Goal: Task Accomplishment & Management: Use online tool/utility

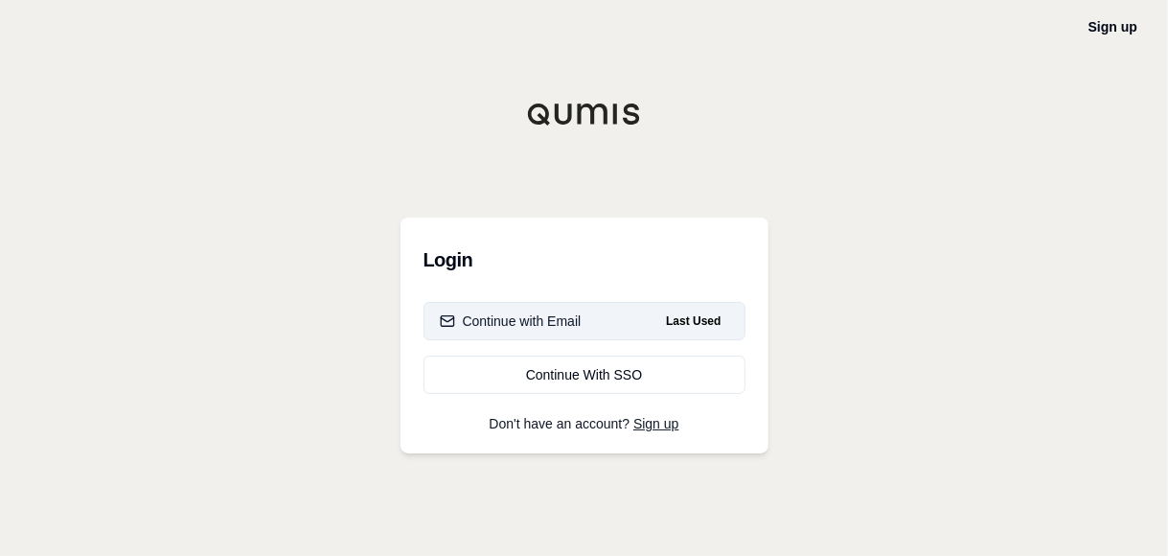
click at [453, 324] on rect "button" at bounding box center [447, 321] width 12 height 11
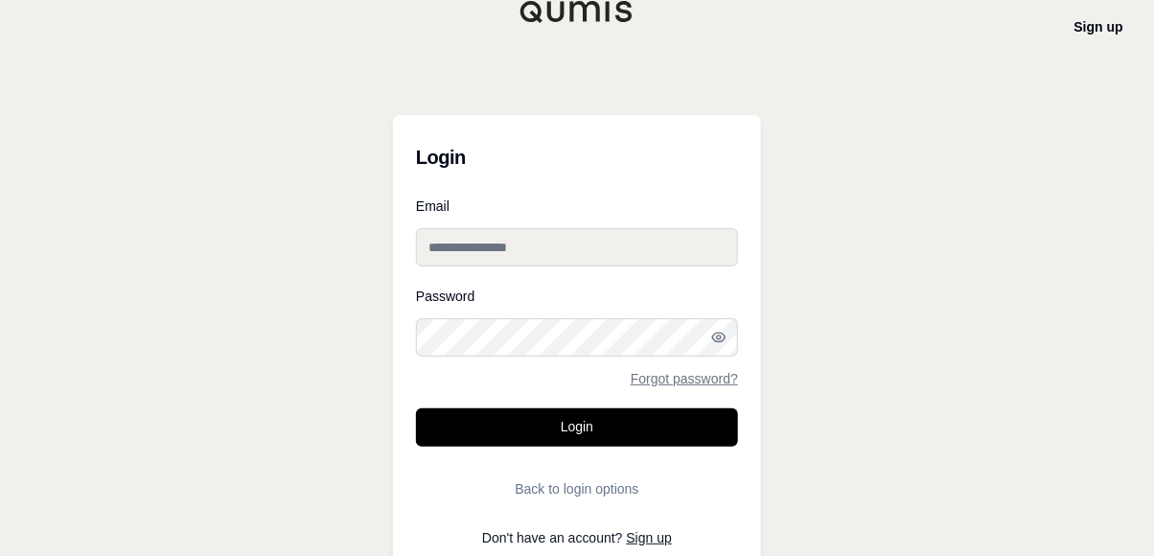
type input "**********"
click at [527, 243] on input "**********" at bounding box center [577, 247] width 322 height 38
click at [861, 281] on div "**********" at bounding box center [577, 283] width 1154 height 567
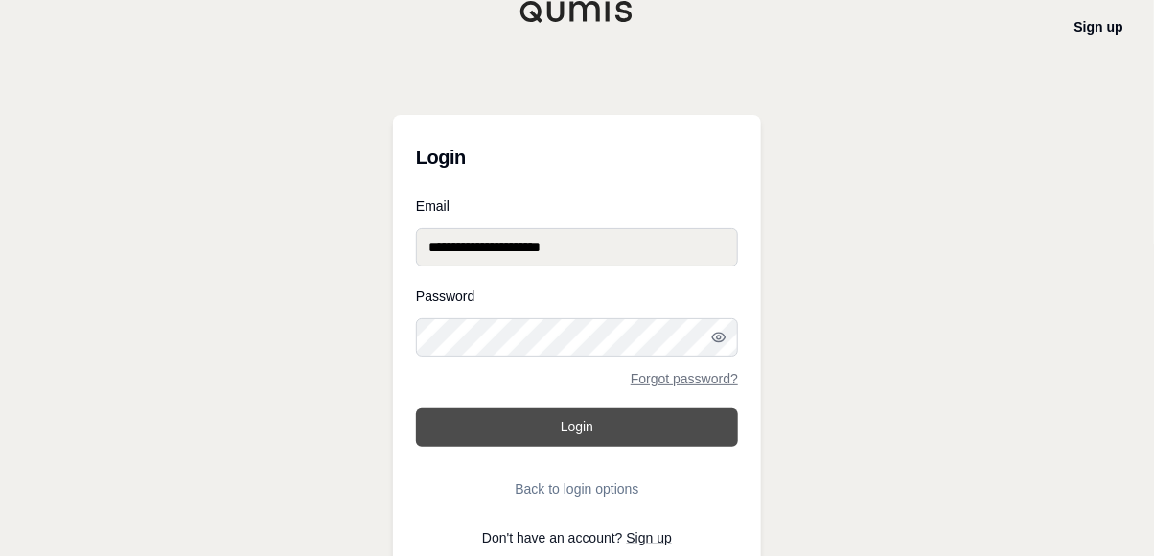
click at [618, 439] on button "Login" at bounding box center [577, 427] width 322 height 38
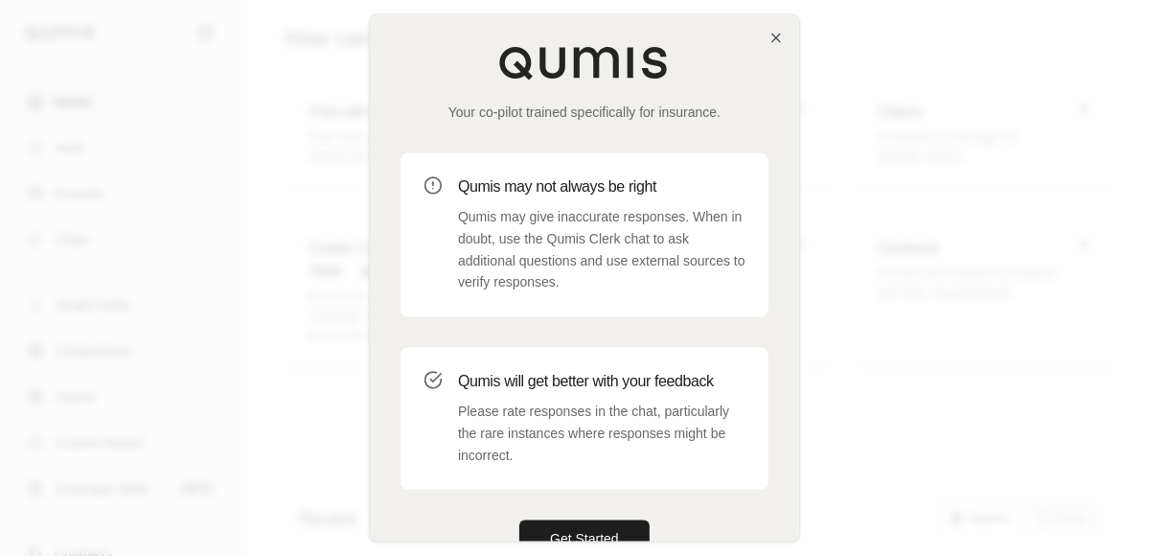
click at [781, 26] on div "Your co-pilot trained specifically for insurance. Qumis may not always be right…" at bounding box center [584, 302] width 429 height 574
click at [774, 35] on icon "button" at bounding box center [777, 39] width 8 height 8
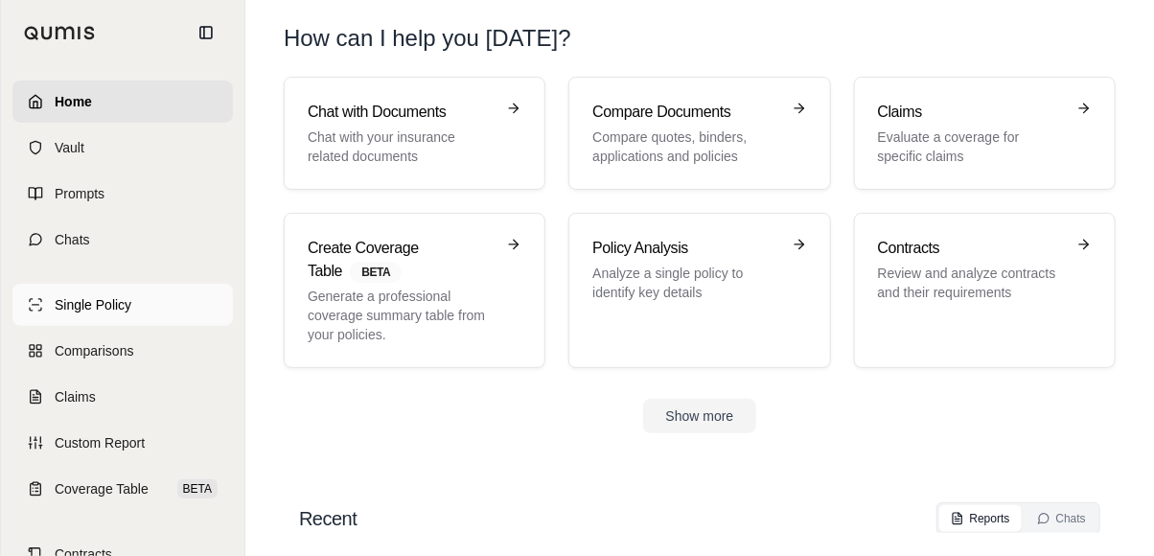
click at [108, 312] on span "Single Policy" at bounding box center [93, 304] width 77 height 19
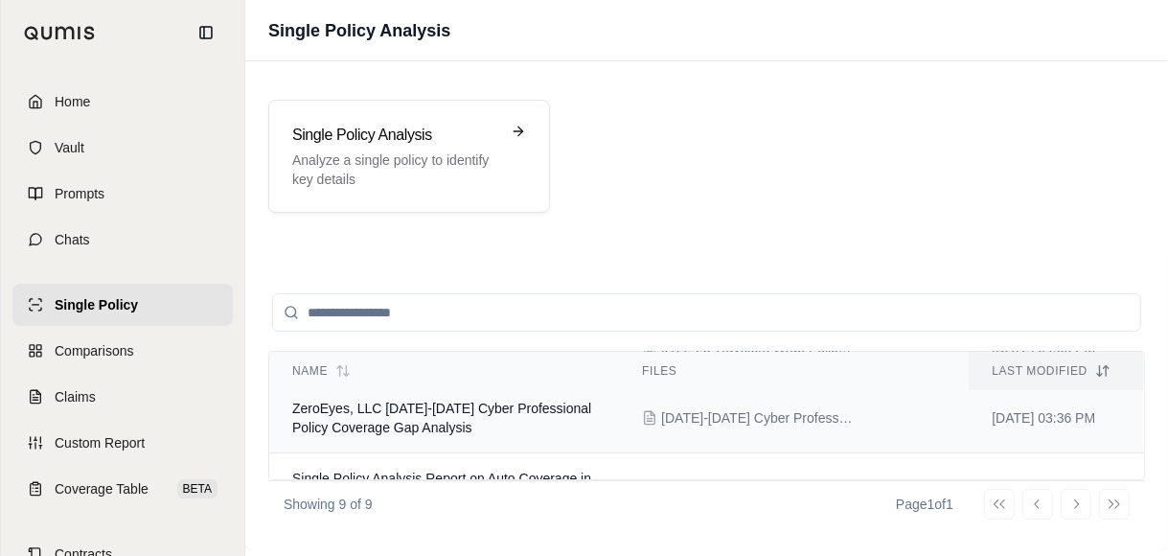
scroll to position [383, 0]
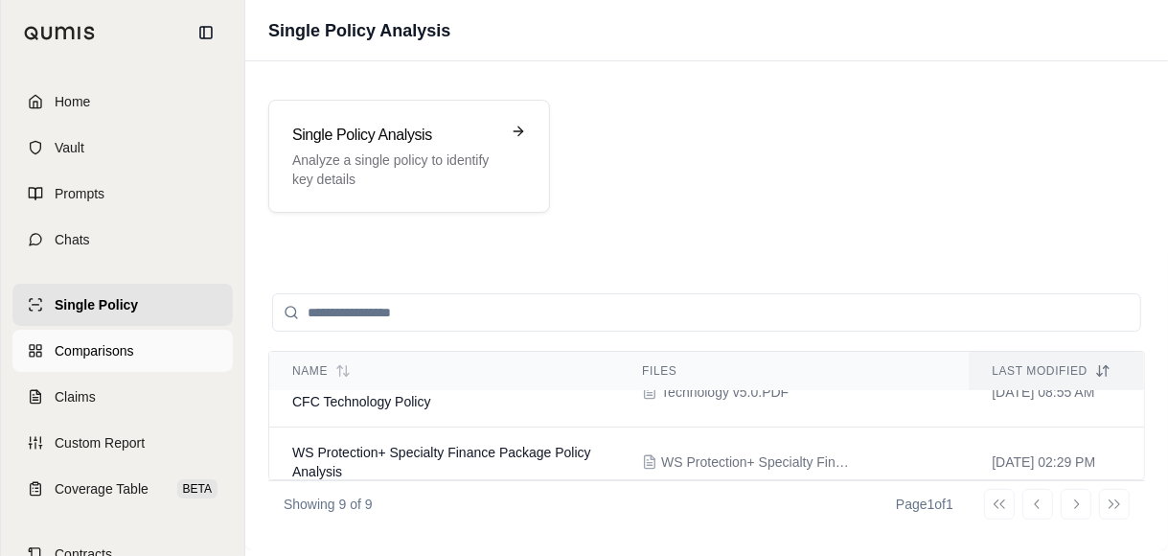
click at [109, 341] on span "Comparisons" at bounding box center [94, 350] width 79 height 19
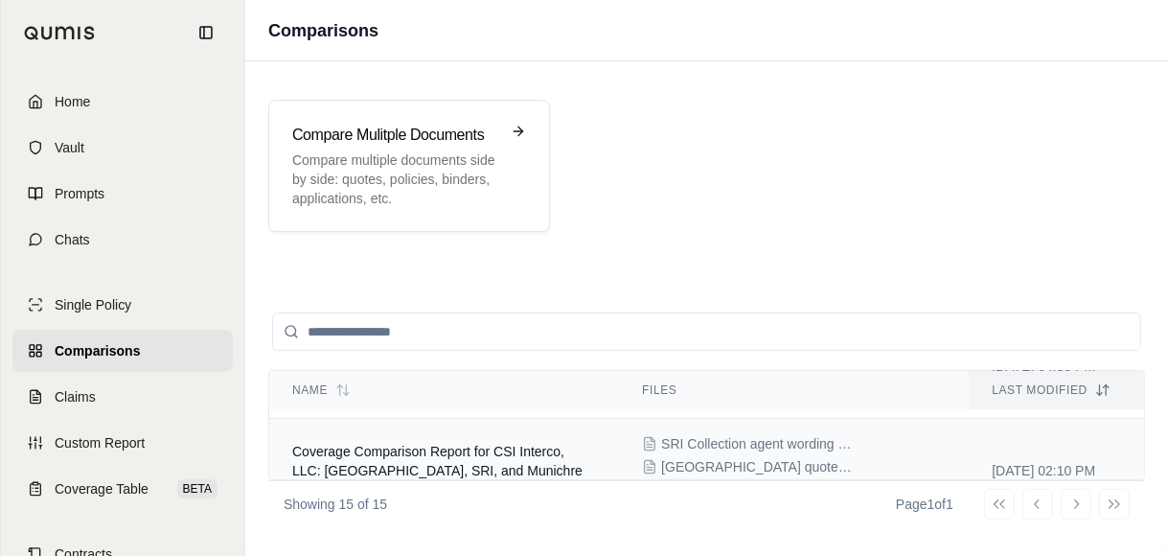
scroll to position [192, 0]
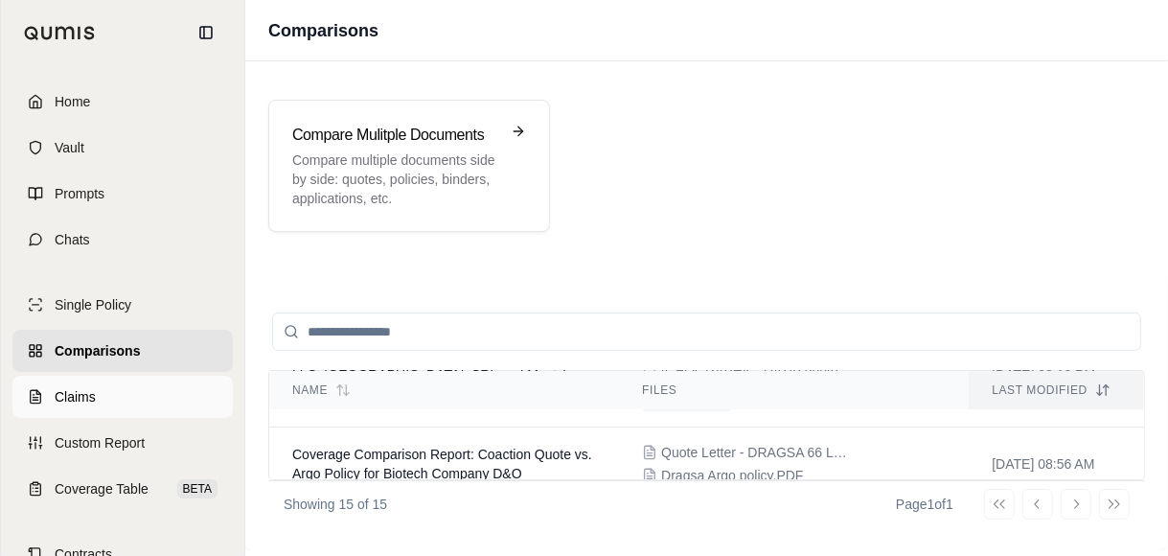
click at [83, 408] on link "Claims" at bounding box center [122, 397] width 220 height 42
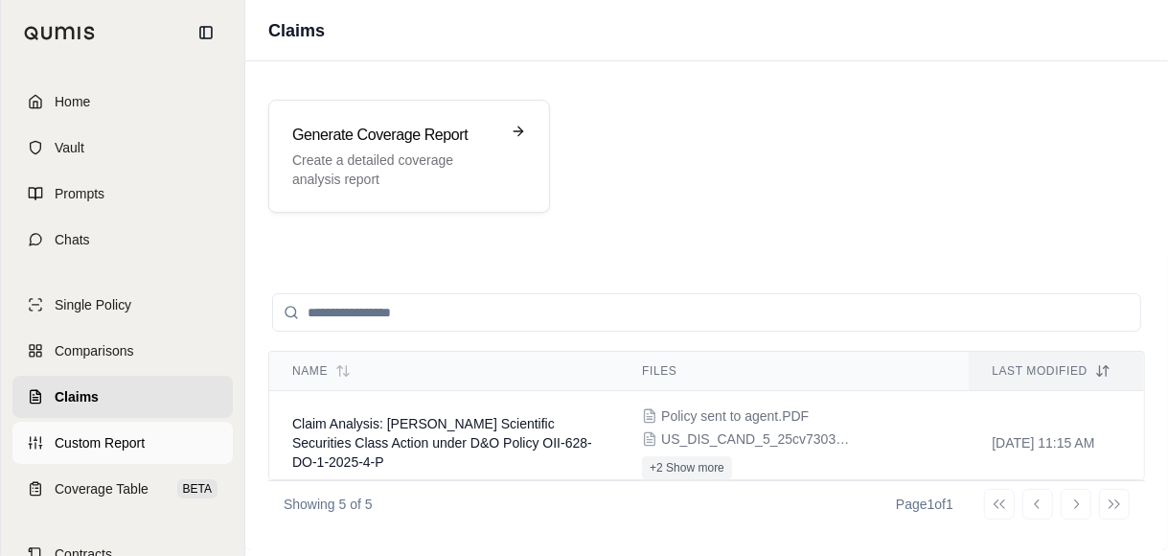
click at [104, 443] on span "Custom Report" at bounding box center [100, 442] width 90 height 19
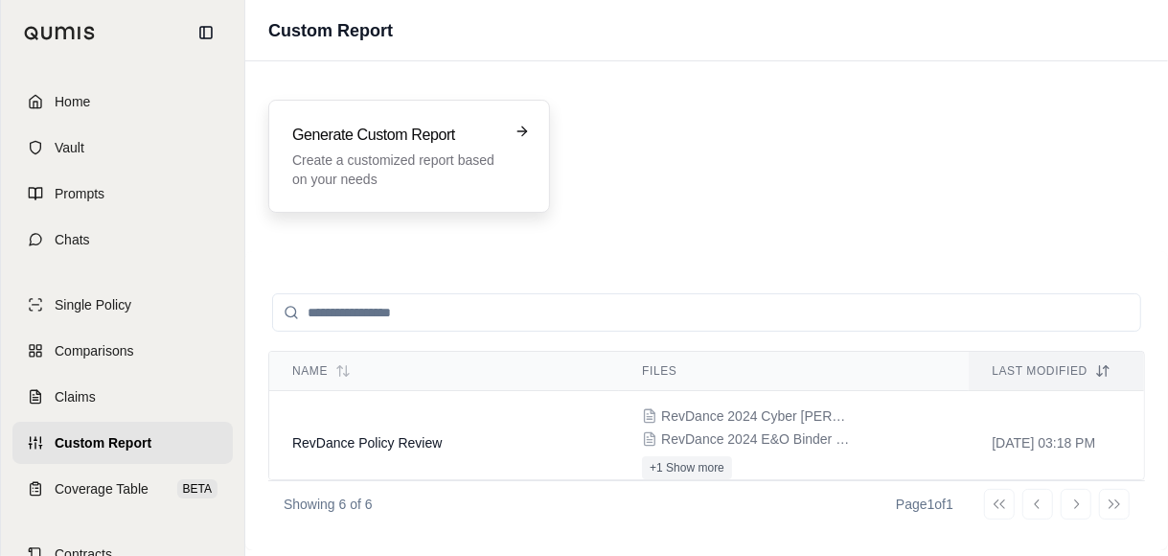
click at [414, 156] on p "Create a customized report based on your needs" at bounding box center [395, 169] width 207 height 38
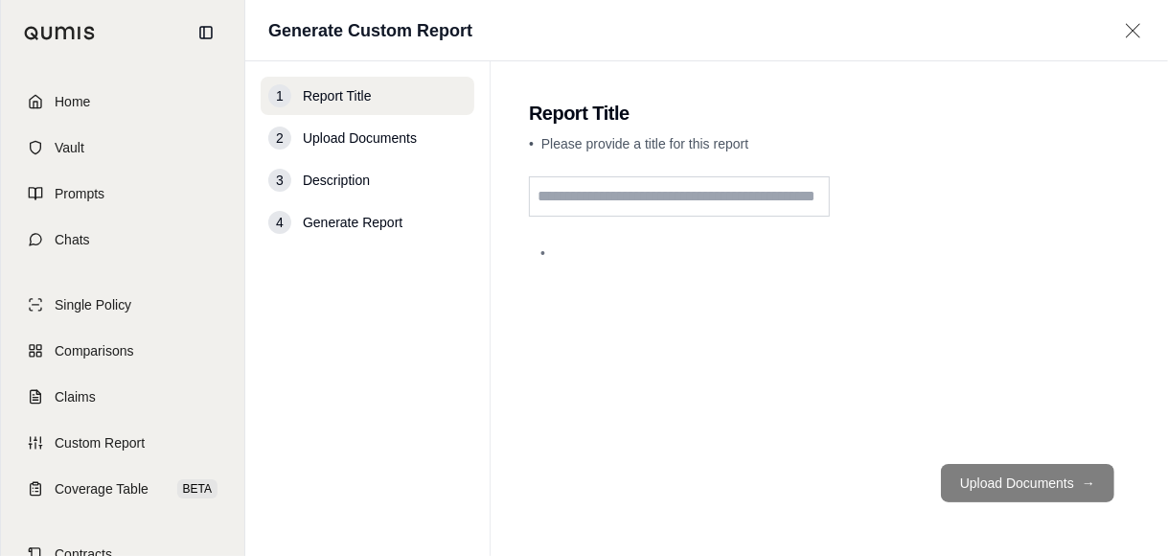
click at [736, 201] on input "text" at bounding box center [679, 196] width 301 height 40
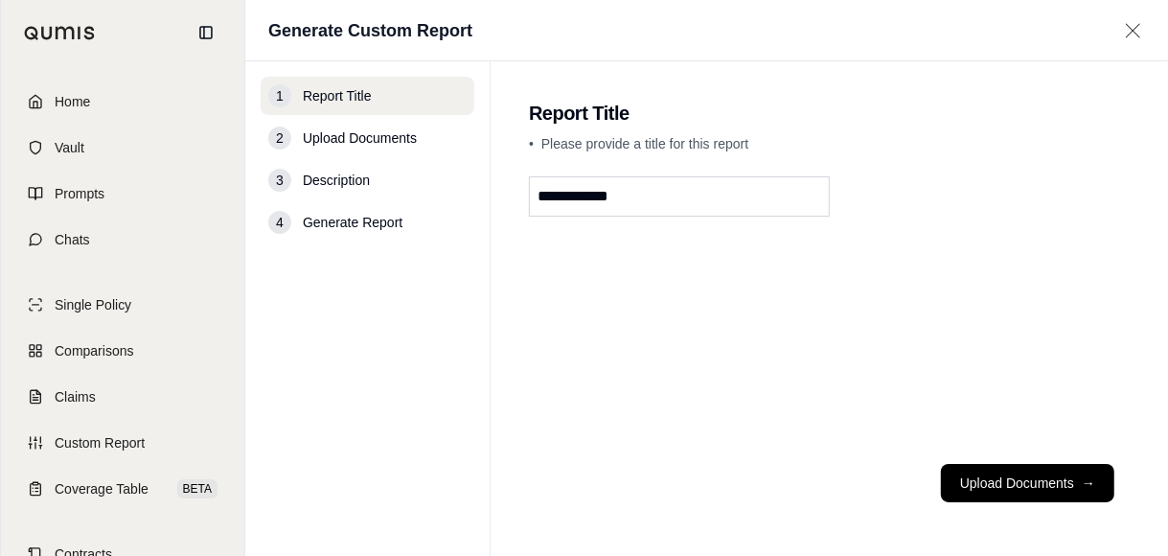
type input "**********"
click at [1015, 473] on button "Upload Documents →" at bounding box center [1027, 483] width 173 height 38
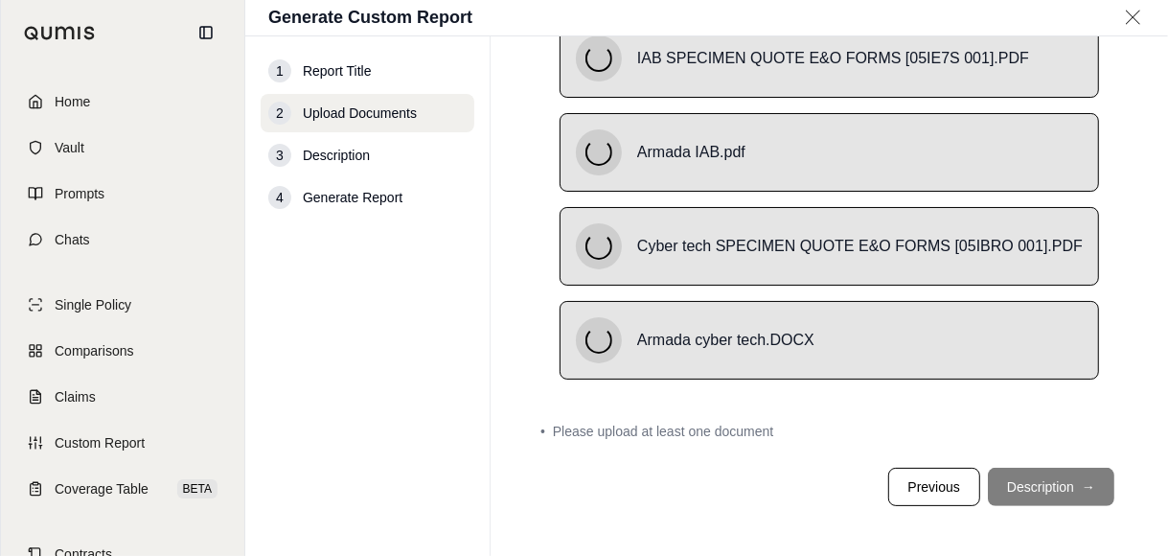
scroll to position [314, 0]
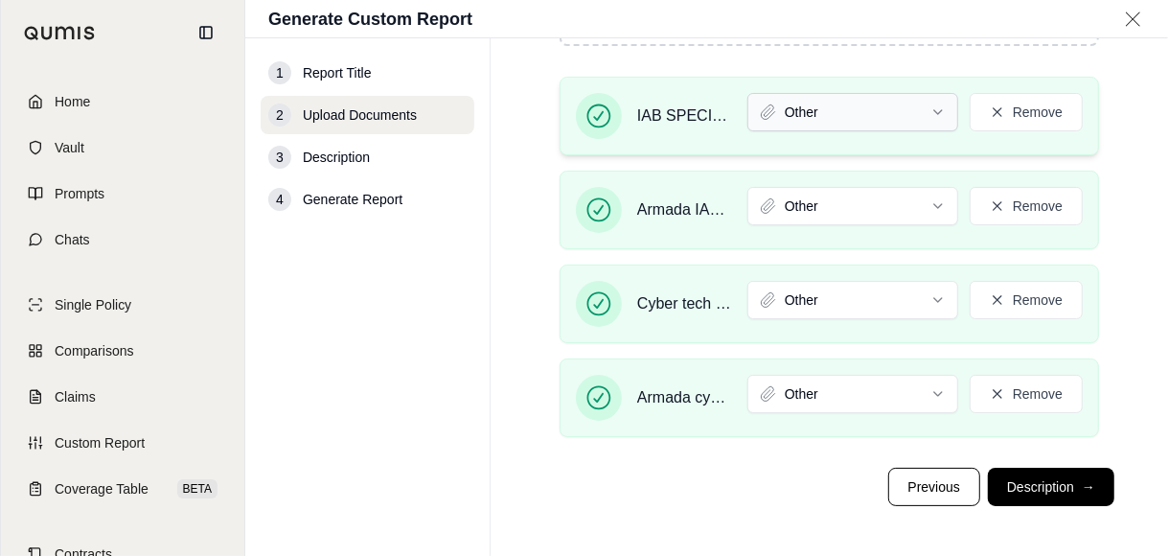
click at [867, 113] on html "Home Vault Prompts Chats Single Policy Comparisons Claims Custom Report Coverag…" at bounding box center [584, 278] width 1168 height 556
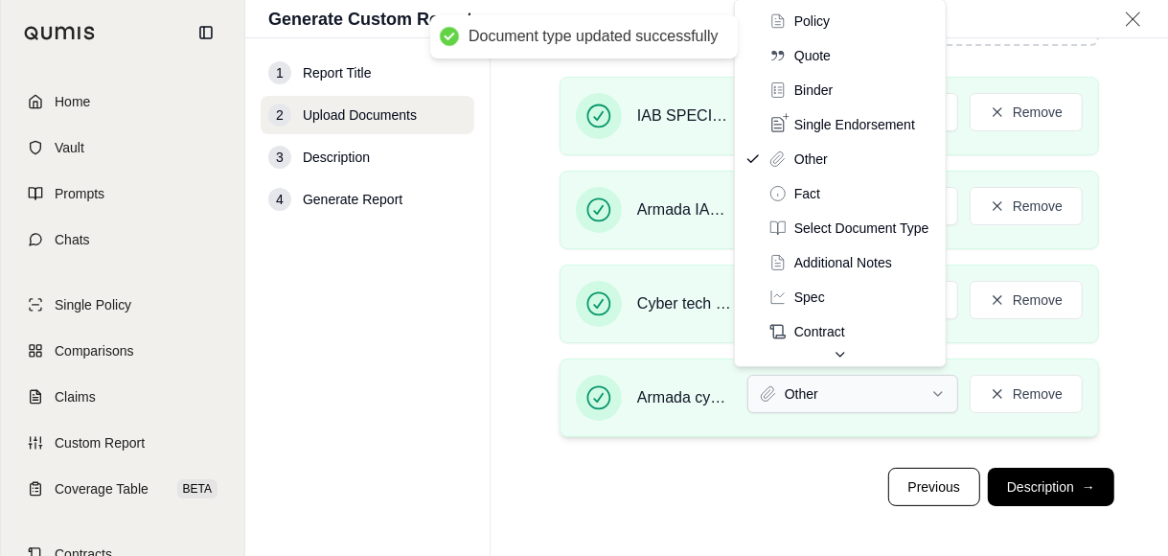
click at [861, 388] on html "Document type updated successfully Home Vault Prompts Chats Single Policy Compa…" at bounding box center [584, 278] width 1168 height 556
click at [679, 317] on html "Document type updated successfully Home Vault Prompts Chats Single Policy Compa…" at bounding box center [584, 278] width 1168 height 556
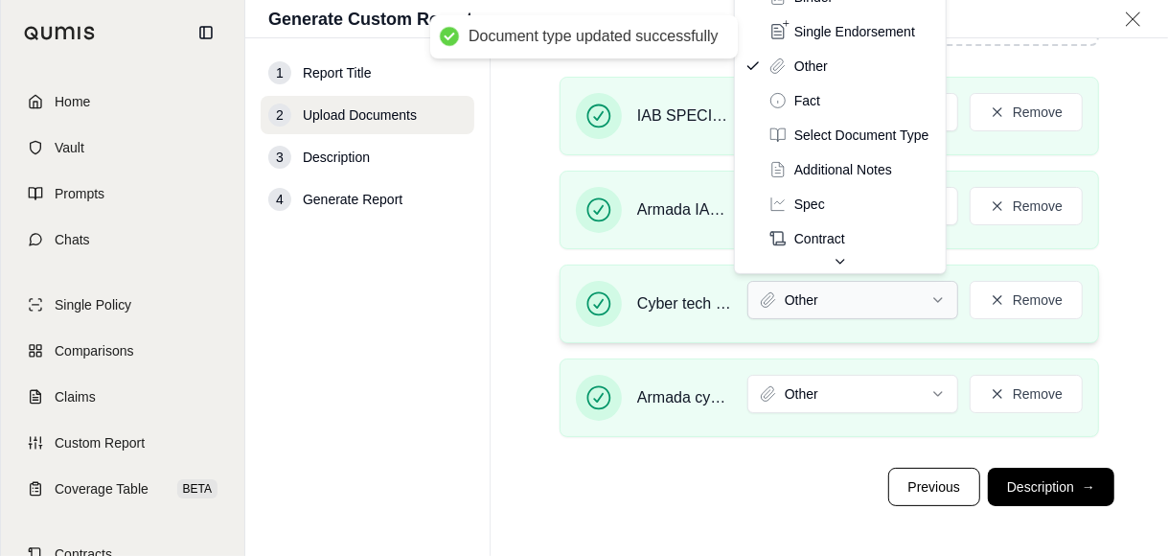
click at [841, 306] on html "Document type updated successfully Home Vault Prompts Chats Single Policy Compa…" at bounding box center [584, 278] width 1168 height 556
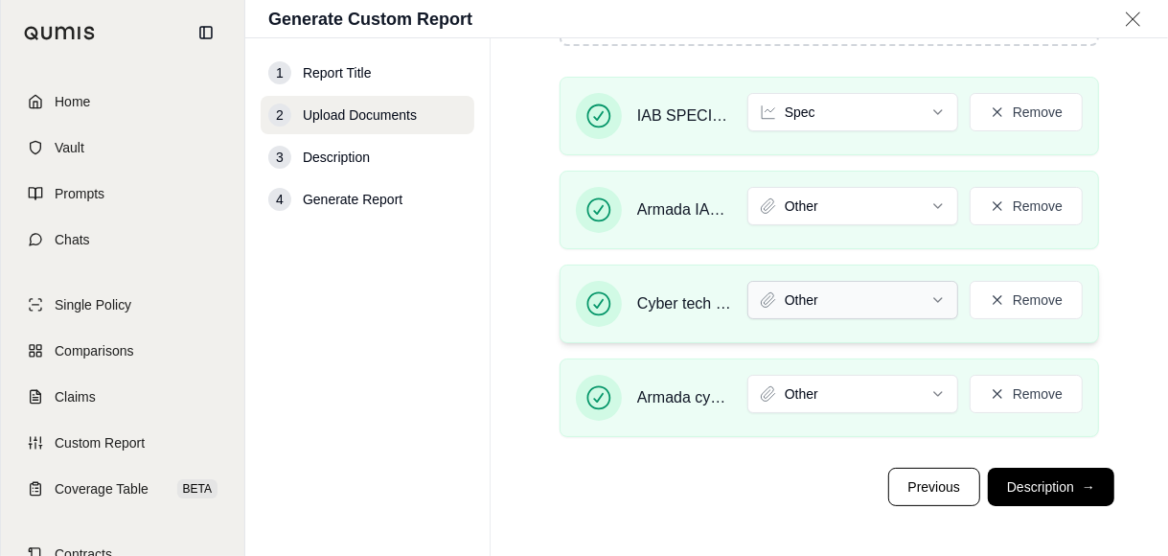
click at [815, 297] on html "Home Vault Prompts Chats Single Policy Comparisons Claims Custom Report Coverag…" at bounding box center [584, 278] width 1168 height 556
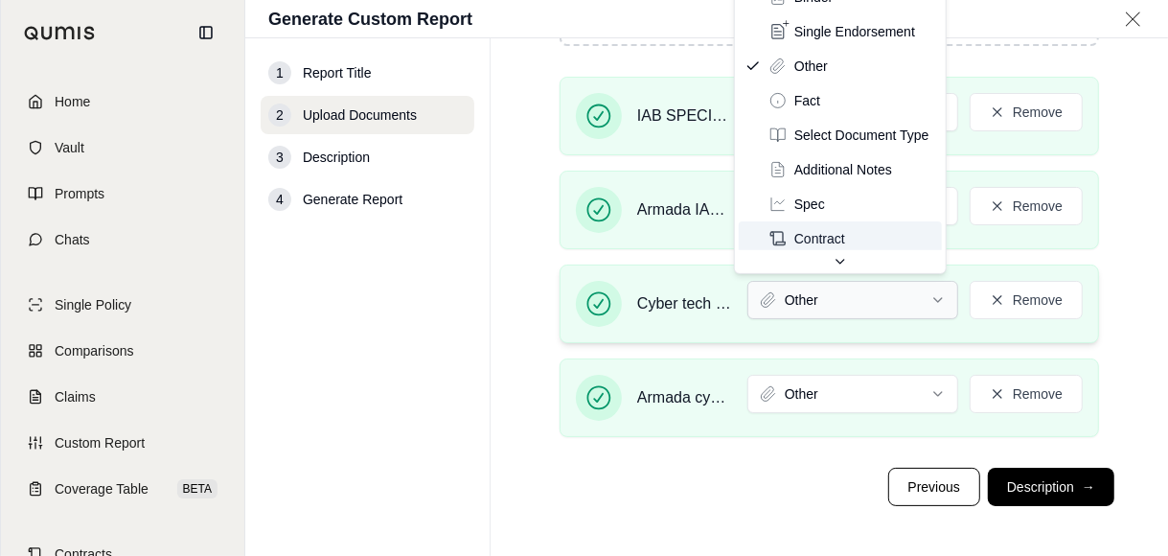
scroll to position [5, 0]
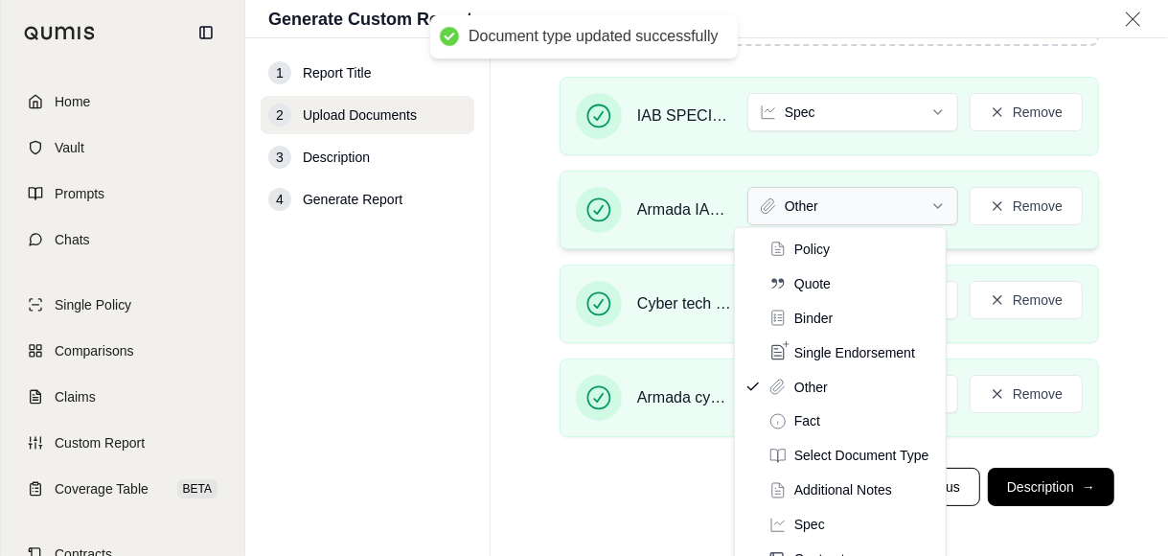
click at [818, 207] on html "Document type updated successfully Home Vault Prompts Chats Single Policy Compa…" at bounding box center [584, 278] width 1168 height 556
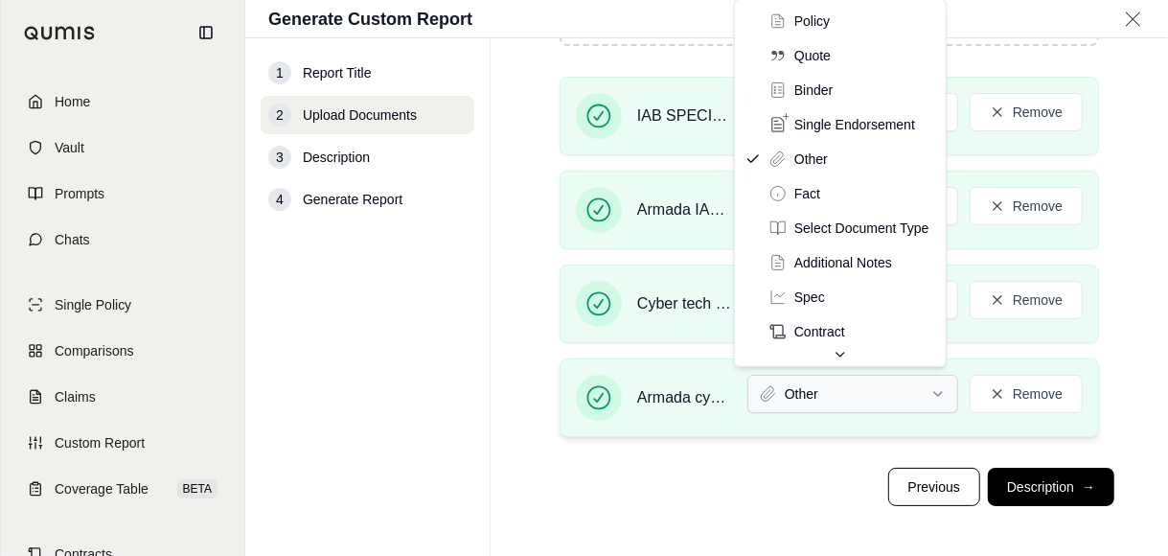
click at [837, 384] on html "Home Vault Prompts Chats Single Policy Comparisons Claims Custom Report Coverag…" at bounding box center [584, 278] width 1168 height 556
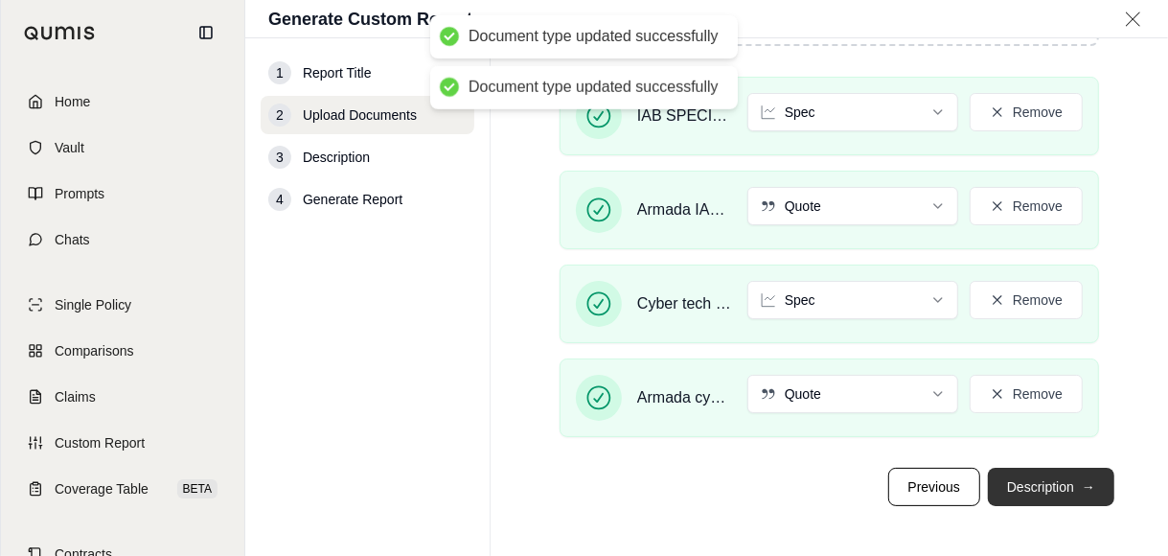
click at [1035, 478] on button "Description →" at bounding box center [1051, 487] width 127 height 38
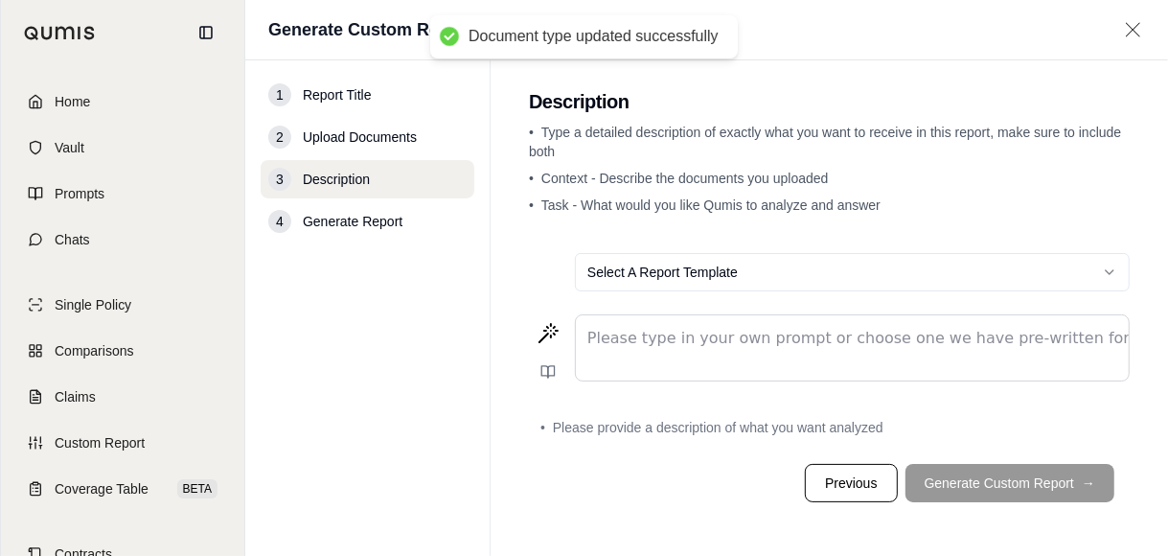
scroll to position [0, 0]
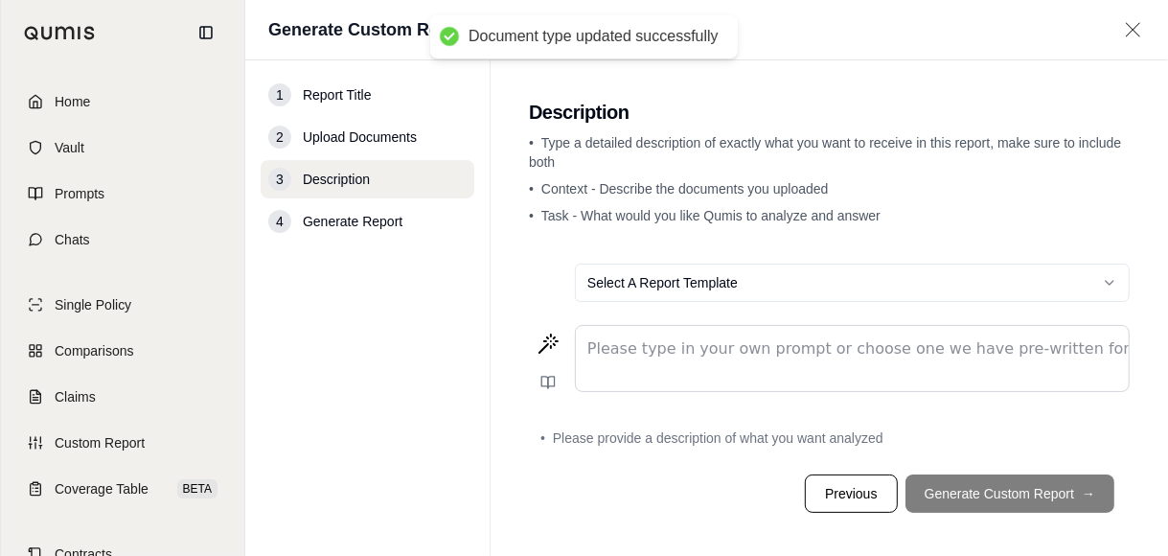
click at [731, 337] on p "editable markdown" at bounding box center [853, 348] width 530 height 23
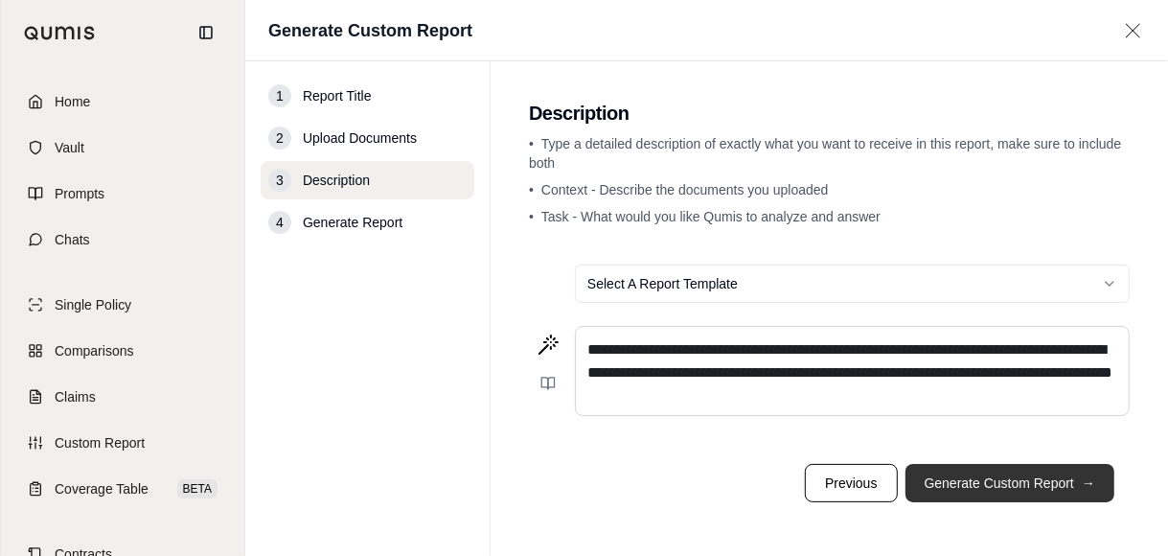
click at [974, 482] on button "Generate Custom Report →" at bounding box center [1010, 483] width 209 height 38
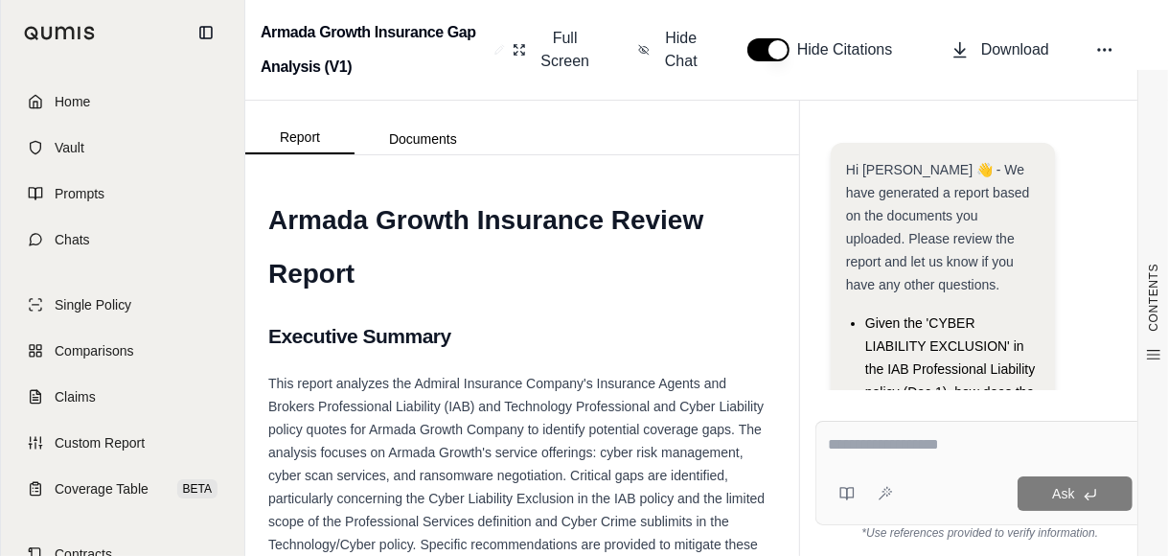
scroll to position [593, 0]
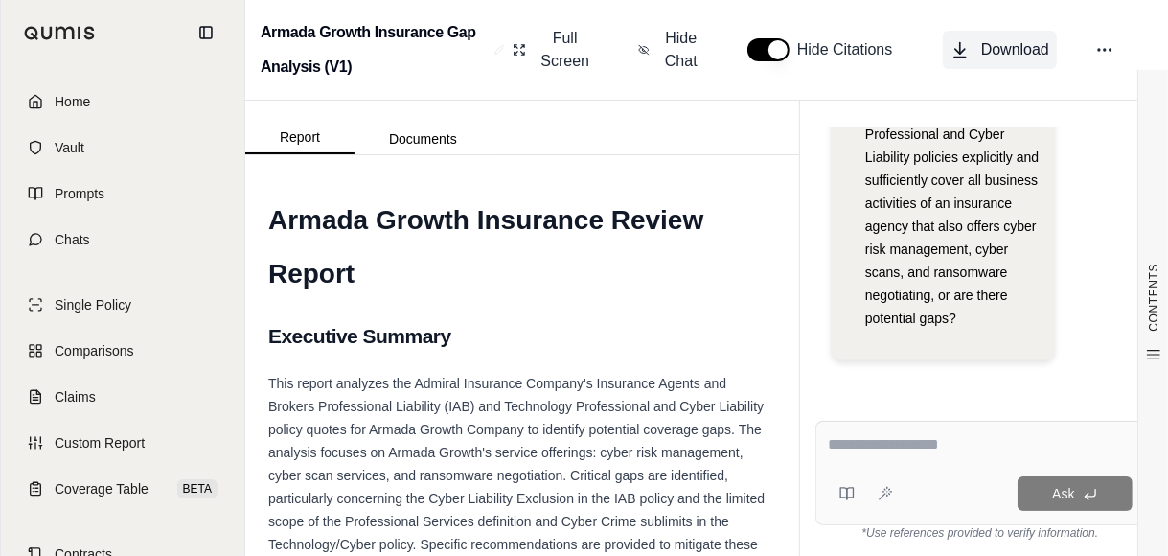
click at [989, 55] on span "Download" at bounding box center [1016, 49] width 68 height 23
